Goal: Information Seeking & Learning: Get advice/opinions

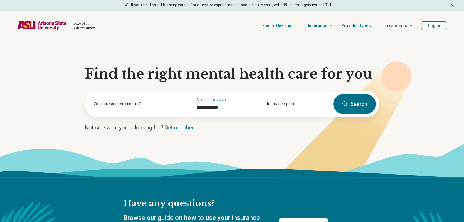
click at [226, 111] on div "**********" at bounding box center [225, 104] width 70 height 26
drag, startPoint x: 228, startPoint y: 107, endPoint x: 190, endPoint y: 107, distance: 37.3
click at [190, 107] on div "**********" at bounding box center [225, 104] width 70 height 26
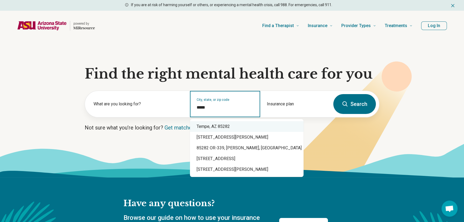
click at [230, 126] on div "Tempe, AZ 85282" at bounding box center [247, 126] width 114 height 11
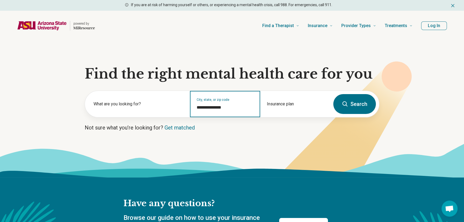
type input "**********"
click at [236, 109] on input "**********" at bounding box center [225, 107] width 57 height 6
click at [339, 106] on button "Search" at bounding box center [354, 104] width 43 height 20
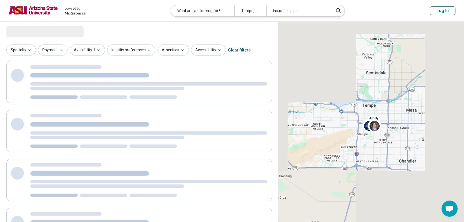
select select "***"
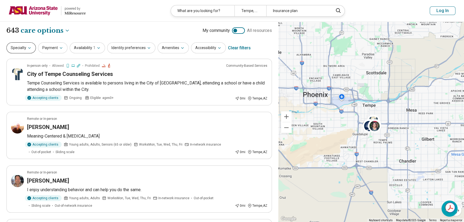
click at [18, 50] on button "Specialty" at bounding box center [20, 47] width 29 height 11
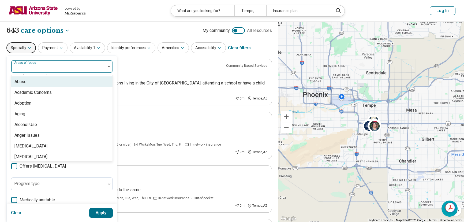
click at [35, 65] on div "Areas of focus" at bounding box center [62, 66] width 102 height 13
drag, startPoint x: 36, startPoint y: 69, endPoint x: 37, endPoint y: 61, distance: 7.5
click at [37, 68] on div at bounding box center [58, 69] width 90 height 8
type input "**"
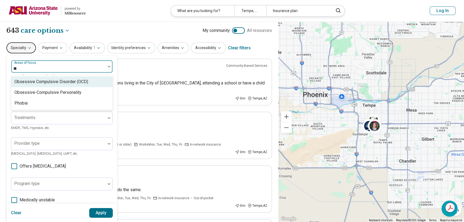
click at [42, 82] on div "Obsessive Compulsive Disorder (OCD)" at bounding box center [51, 82] width 74 height 6
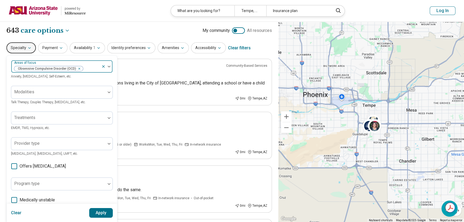
click at [109, 66] on img at bounding box center [109, 67] width 3 height 2
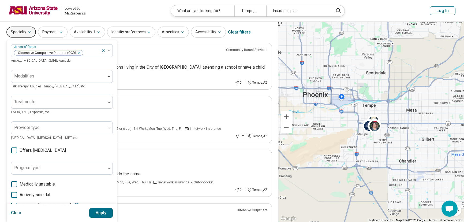
scroll to position [24, 0]
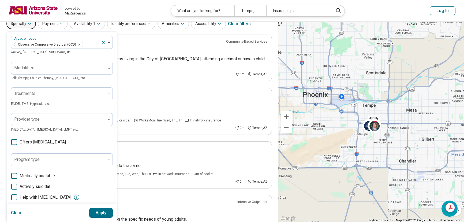
click at [12, 142] on icon at bounding box center [14, 142] width 6 height 6
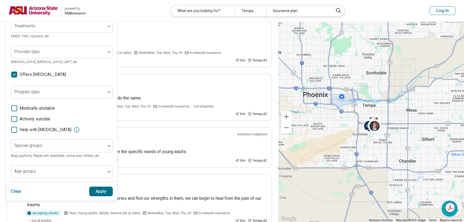
scroll to position [97, 0]
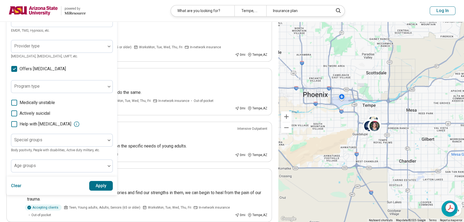
drag, startPoint x: 105, startPoint y: 183, endPoint x: 0, endPoint y: 153, distance: 108.9
click at [105, 183] on button "Apply" at bounding box center [101, 186] width 24 height 10
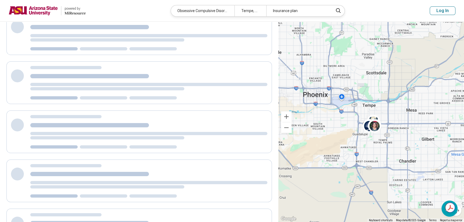
scroll to position [0, 0]
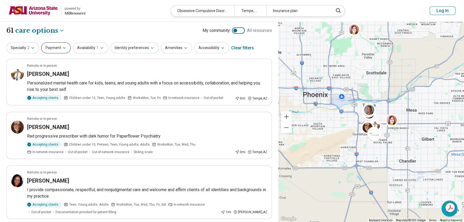
click at [60, 48] on button "Payment" at bounding box center [55, 47] width 29 height 11
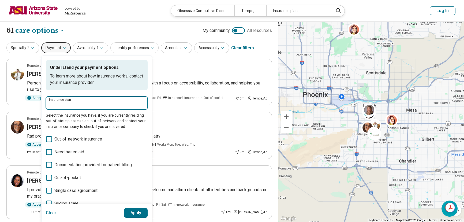
click at [65, 103] on input "Insurance plan" at bounding box center [96, 105] width 95 height 6
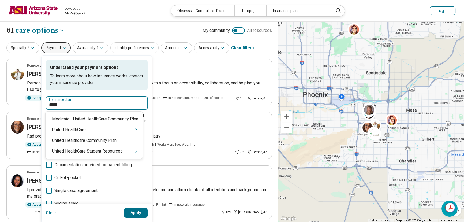
type input "******"
click at [85, 152] on div "United HealthCare Student Resources" at bounding box center [94, 151] width 97 height 11
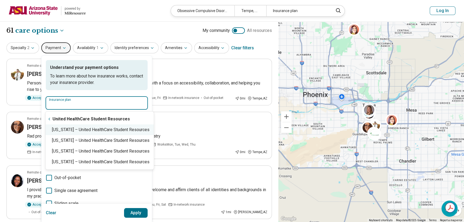
click at [66, 131] on div "Arizona – United HealthCare Student Resources" at bounding box center [100, 129] width 108 height 11
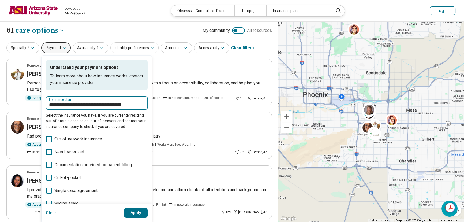
type input "**********"
click at [139, 212] on button "Apply" at bounding box center [136, 213] width 24 height 10
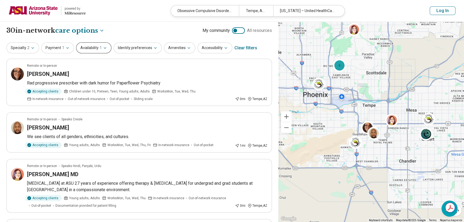
click at [99, 44] on button "Availability 1" at bounding box center [93, 47] width 35 height 11
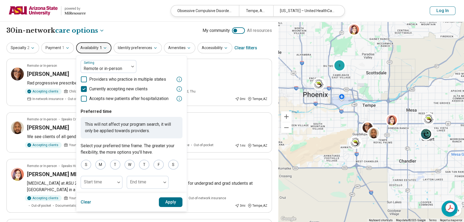
click at [170, 203] on button "Apply" at bounding box center [171, 202] width 24 height 10
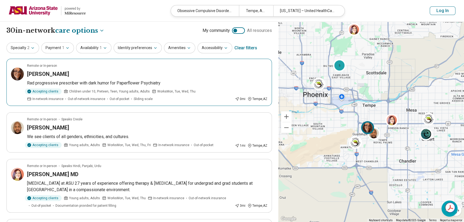
click at [45, 75] on h3 "Tabitha Arey" at bounding box center [48, 74] width 42 height 8
click at [146, 46] on button "Identity preferences" at bounding box center [138, 47] width 48 height 11
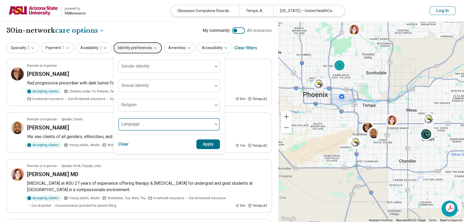
click at [148, 124] on div at bounding box center [166, 127] width 90 height 8
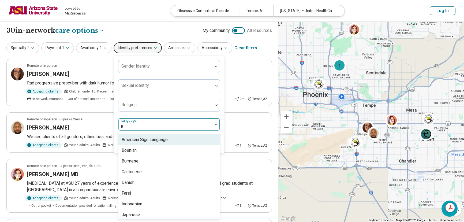
type input "**"
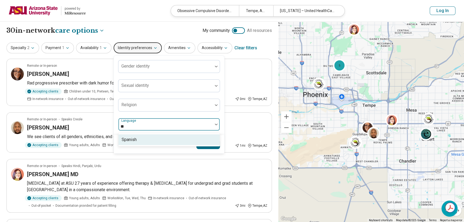
click at [157, 139] on div "Spanish" at bounding box center [168, 139] width 101 height 11
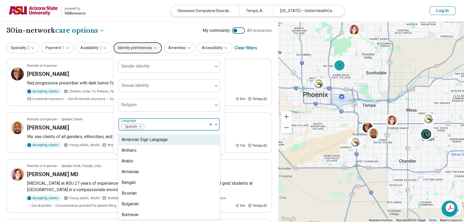
click at [158, 125] on div at bounding box center [176, 127] width 62 height 8
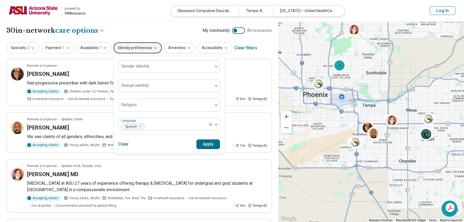
click at [206, 146] on button "Apply" at bounding box center [209, 144] width 24 height 10
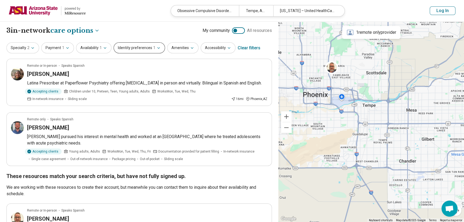
click at [125, 47] on button "Identity preferences 1" at bounding box center [139, 47] width 51 height 11
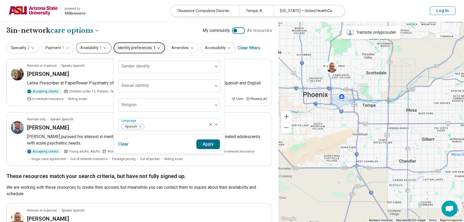
click at [94, 50] on button "Availability 1" at bounding box center [93, 47] width 35 height 11
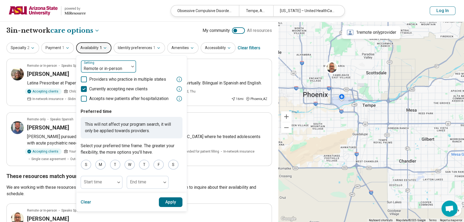
click at [101, 66] on div at bounding box center [105, 69] width 44 height 8
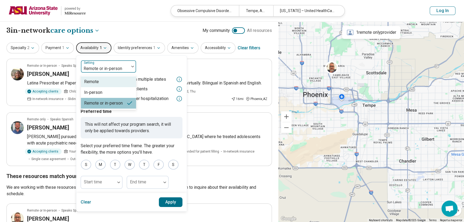
click at [97, 83] on div "Remote" at bounding box center [91, 82] width 15 height 6
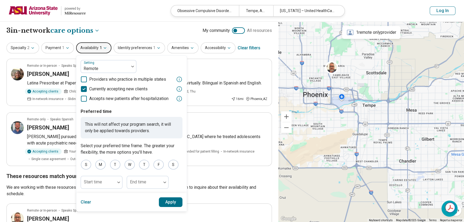
click at [166, 201] on button "Apply" at bounding box center [171, 202] width 24 height 10
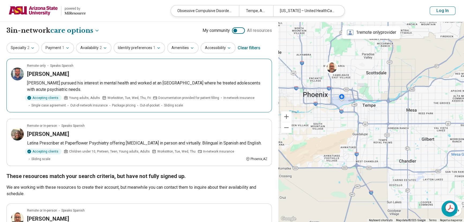
click at [47, 72] on h3 "[PERSON_NAME]" at bounding box center [48, 74] width 42 height 8
click at [44, 135] on h3 "Melissa Alas" at bounding box center [48, 134] width 42 height 8
click at [19, 8] on img at bounding box center [33, 10] width 49 height 13
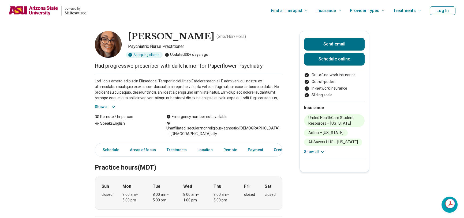
click at [112, 107] on icon at bounding box center [113, 107] width 5 height 5
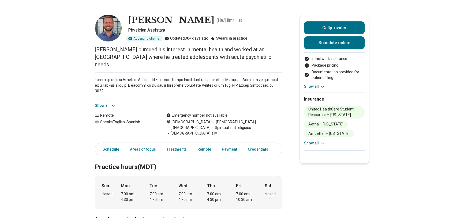
scroll to position [24, 0]
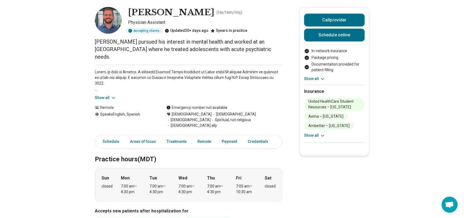
click at [106, 98] on button "Show all" at bounding box center [105, 98] width 21 height 6
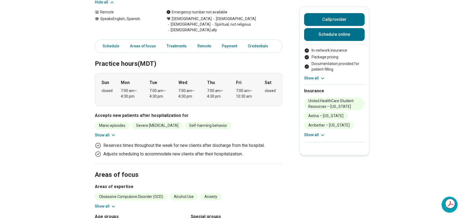
scroll to position [195, 0]
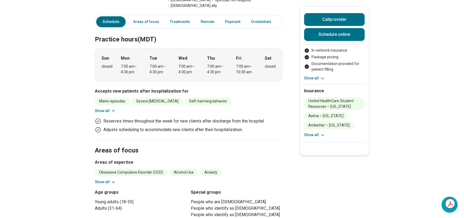
click at [104, 180] on button "Show all" at bounding box center [105, 183] width 21 height 6
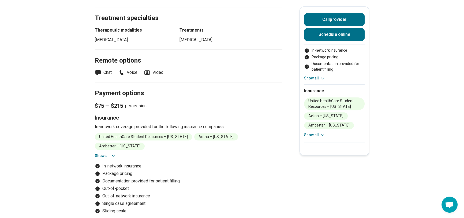
scroll to position [487, 0]
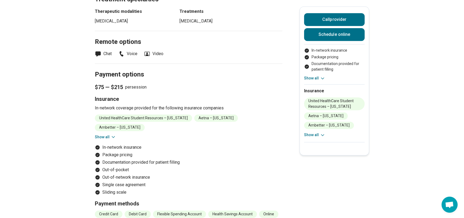
click at [111, 135] on button "Show all" at bounding box center [105, 138] width 21 height 6
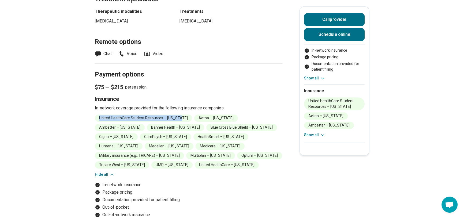
drag, startPoint x: 98, startPoint y: 107, endPoint x: 181, endPoint y: 108, distance: 82.3
click at [181, 115] on li "United HealthCare Student Resources – [US_STATE]" at bounding box center [143, 118] width 97 height 7
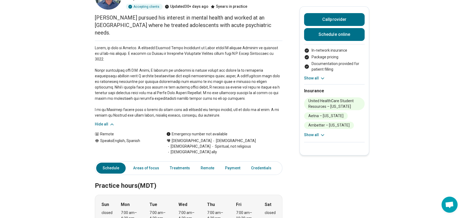
scroll to position [0, 0]
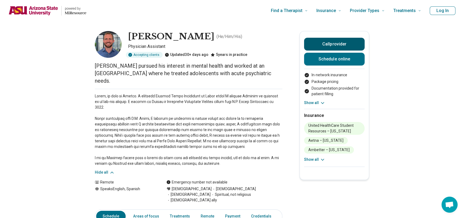
click at [319, 43] on button "Call provider" at bounding box center [334, 44] width 61 height 13
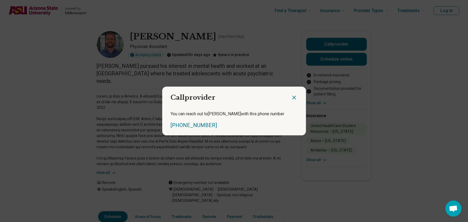
click at [291, 97] on icon "Close dialog" at bounding box center [294, 97] width 6 height 6
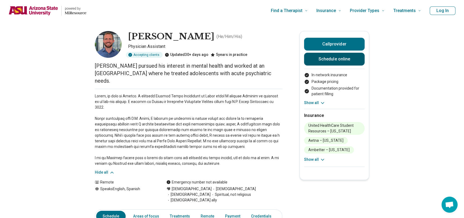
click at [321, 61] on link "Schedule online" at bounding box center [334, 59] width 61 height 13
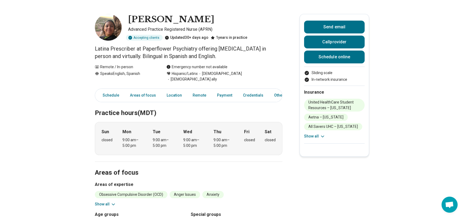
scroll to position [49, 0]
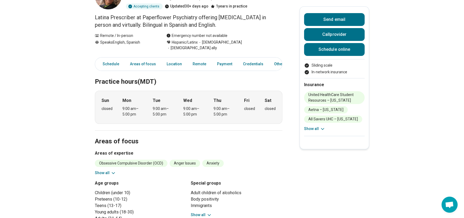
click at [110, 171] on button "Show all" at bounding box center [105, 174] width 21 height 6
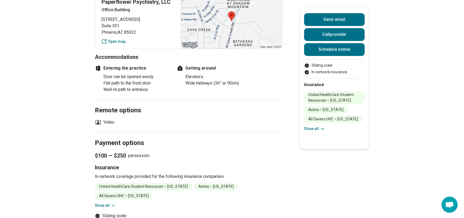
scroll to position [414, 0]
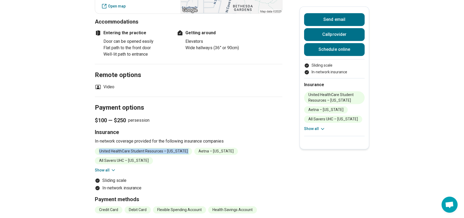
drag, startPoint x: 102, startPoint y: 144, endPoint x: 186, endPoint y: 144, distance: 83.9
click at [186, 148] on ul "United HealthCare Student Resources – Arizona Aetna – Arizona All Savers UHC – …" at bounding box center [189, 156] width 188 height 17
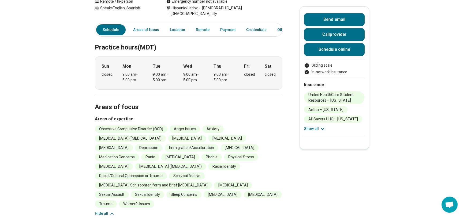
scroll to position [0, 0]
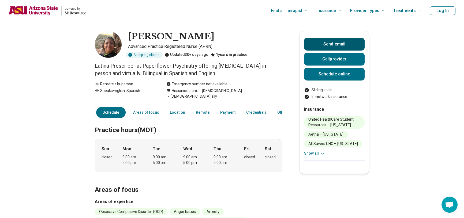
click at [323, 46] on button "Send email" at bounding box center [334, 44] width 61 height 13
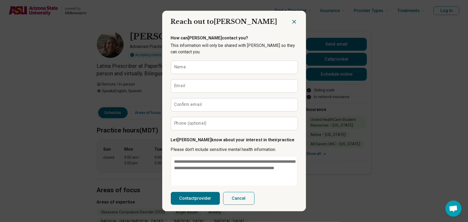
click at [292, 21] on icon "Close dialog" at bounding box center [293, 21] width 3 height 3
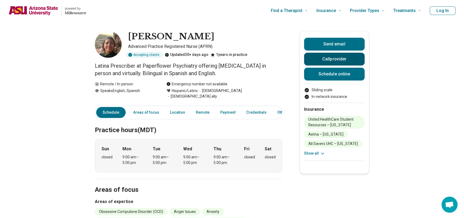
click at [310, 55] on button "Call provider" at bounding box center [334, 59] width 61 height 13
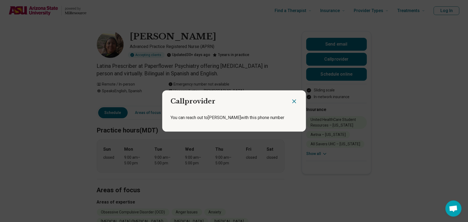
click at [295, 101] on icon "Close dialog" at bounding box center [294, 101] width 6 height 6
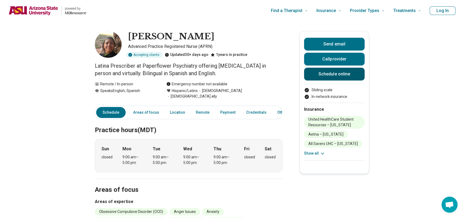
click at [319, 76] on link "Schedule online" at bounding box center [334, 74] width 61 height 13
